Goal: Task Accomplishment & Management: Use online tool/utility

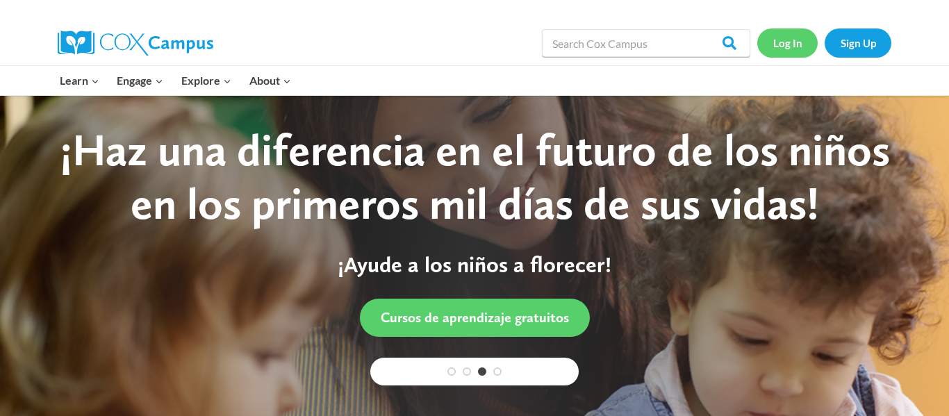
click at [769, 42] on link "Log In" at bounding box center [787, 42] width 60 height 28
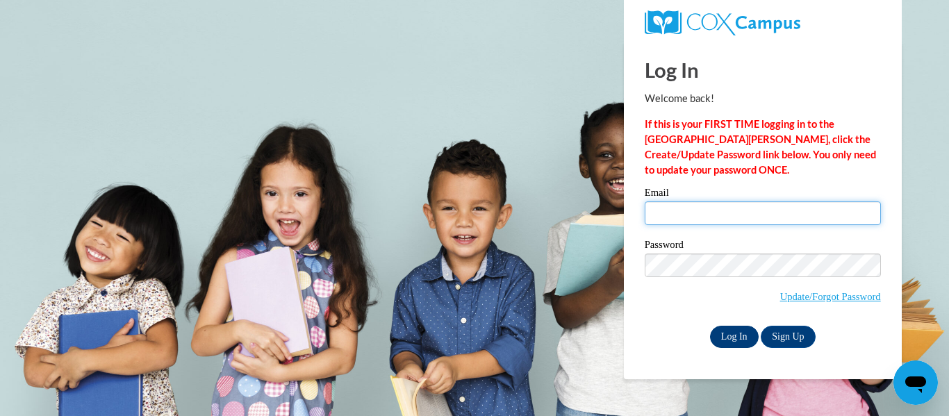
type input "shorthouse2009@gmail.com"
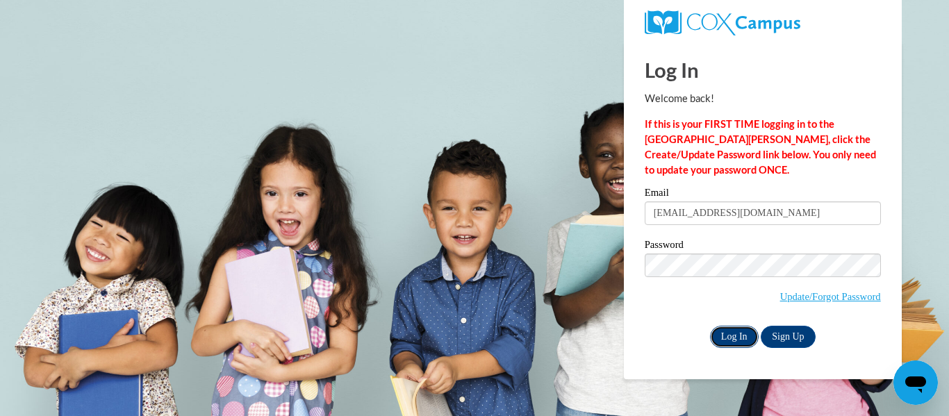
click at [735, 333] on input "Log In" at bounding box center [734, 337] width 49 height 22
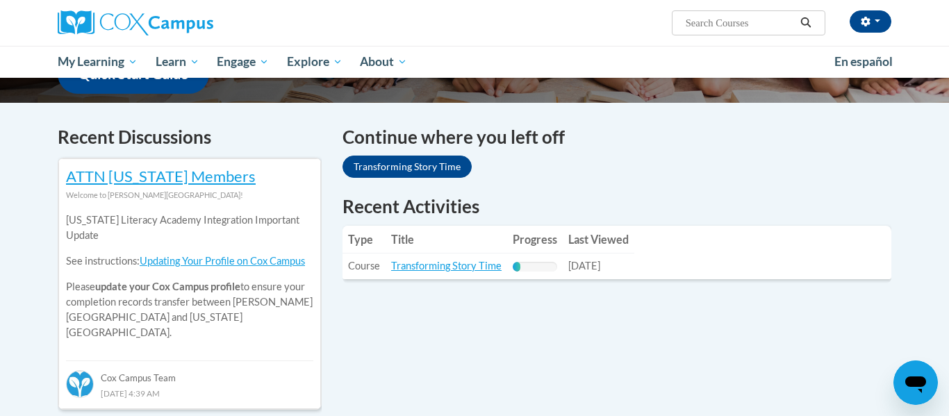
scroll to position [388, 0]
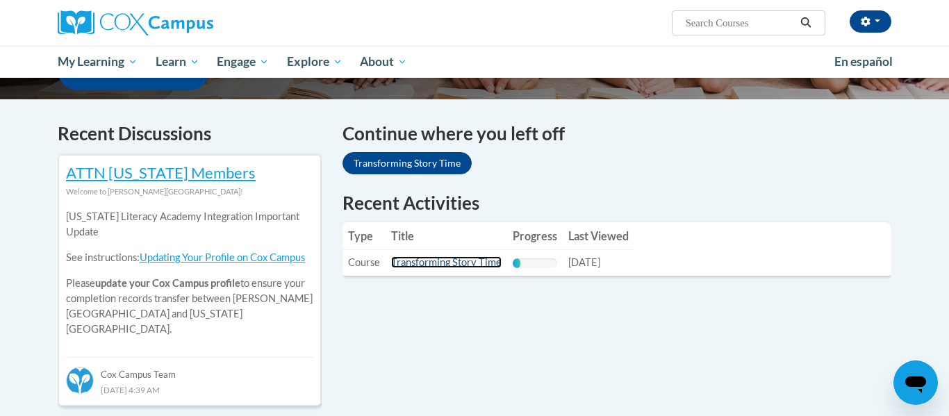
click at [451, 263] on link "Transforming Story Time" at bounding box center [446, 262] width 110 height 12
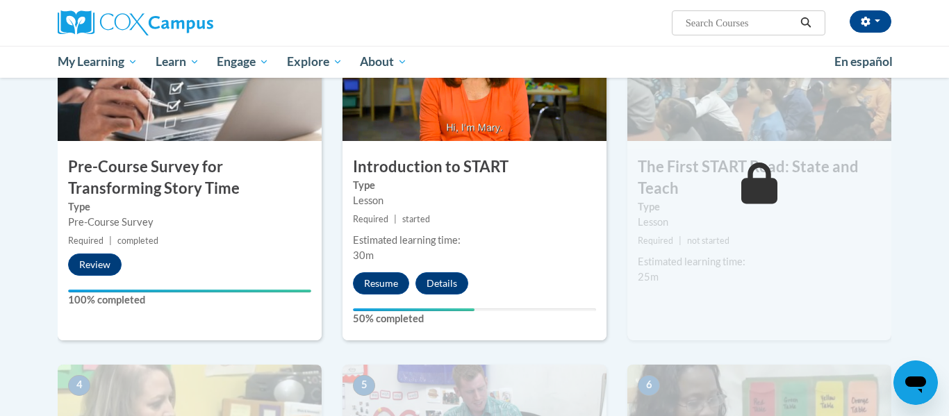
scroll to position [390, 0]
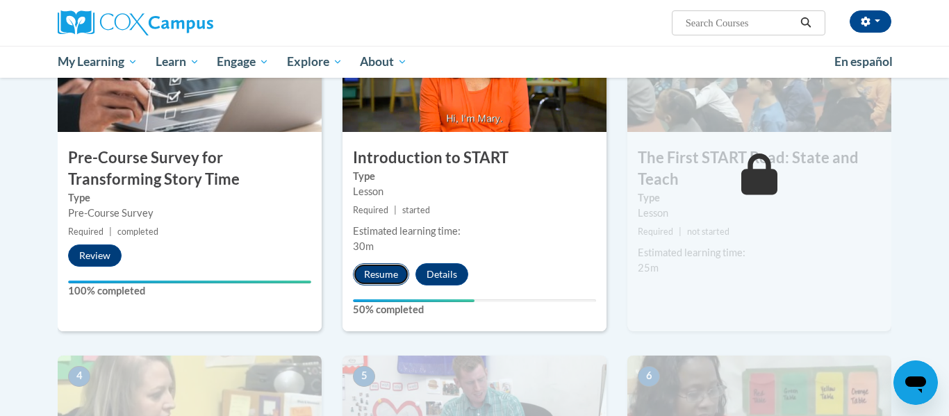
click at [374, 273] on button "Resume" at bounding box center [381, 274] width 56 height 22
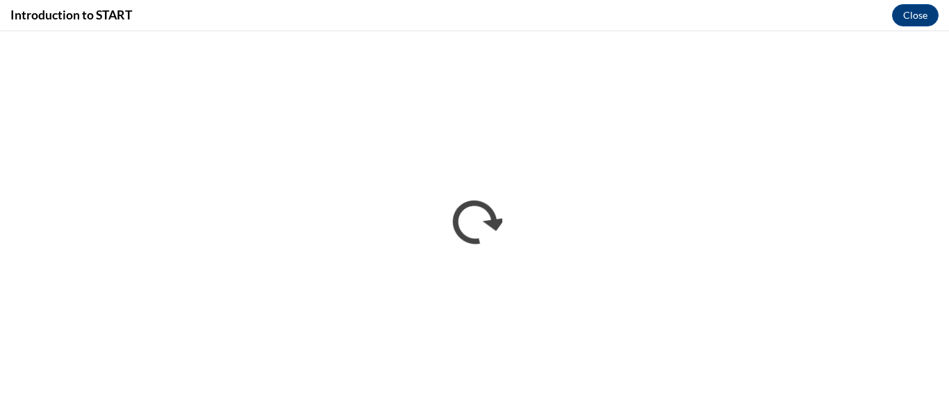
scroll to position [0, 0]
click at [676, 15] on div "Introduction to START Close" at bounding box center [474, 15] width 949 height 31
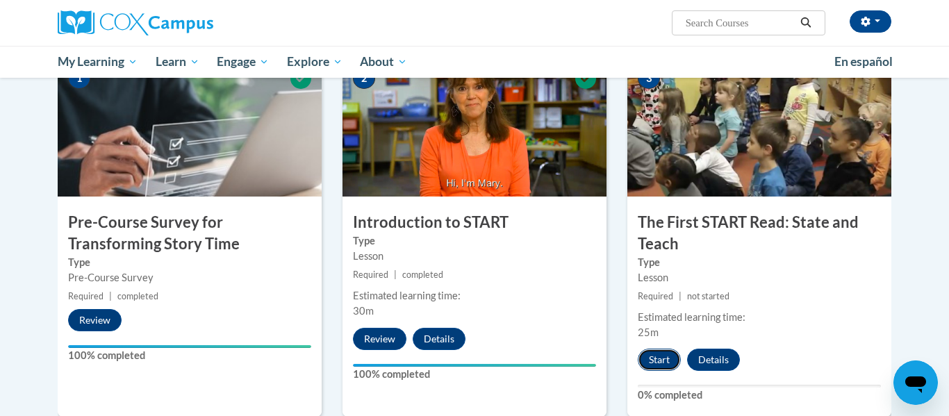
click at [651, 358] on button "Start" at bounding box center [659, 360] width 43 height 22
